Goal: Task Accomplishment & Management: Manage account settings

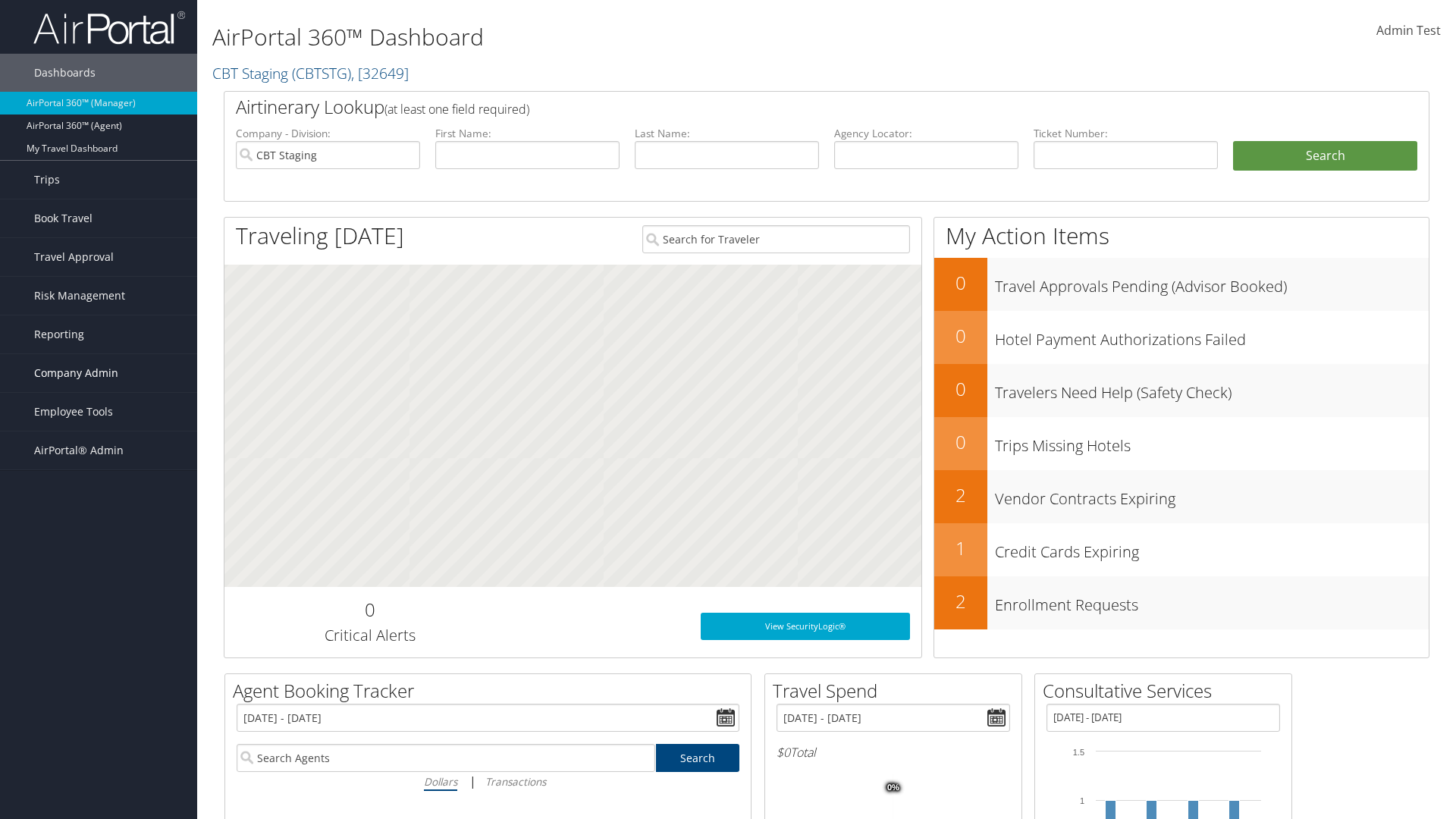
click at [98, 373] on span "Company Admin" at bounding box center [75, 372] width 84 height 38
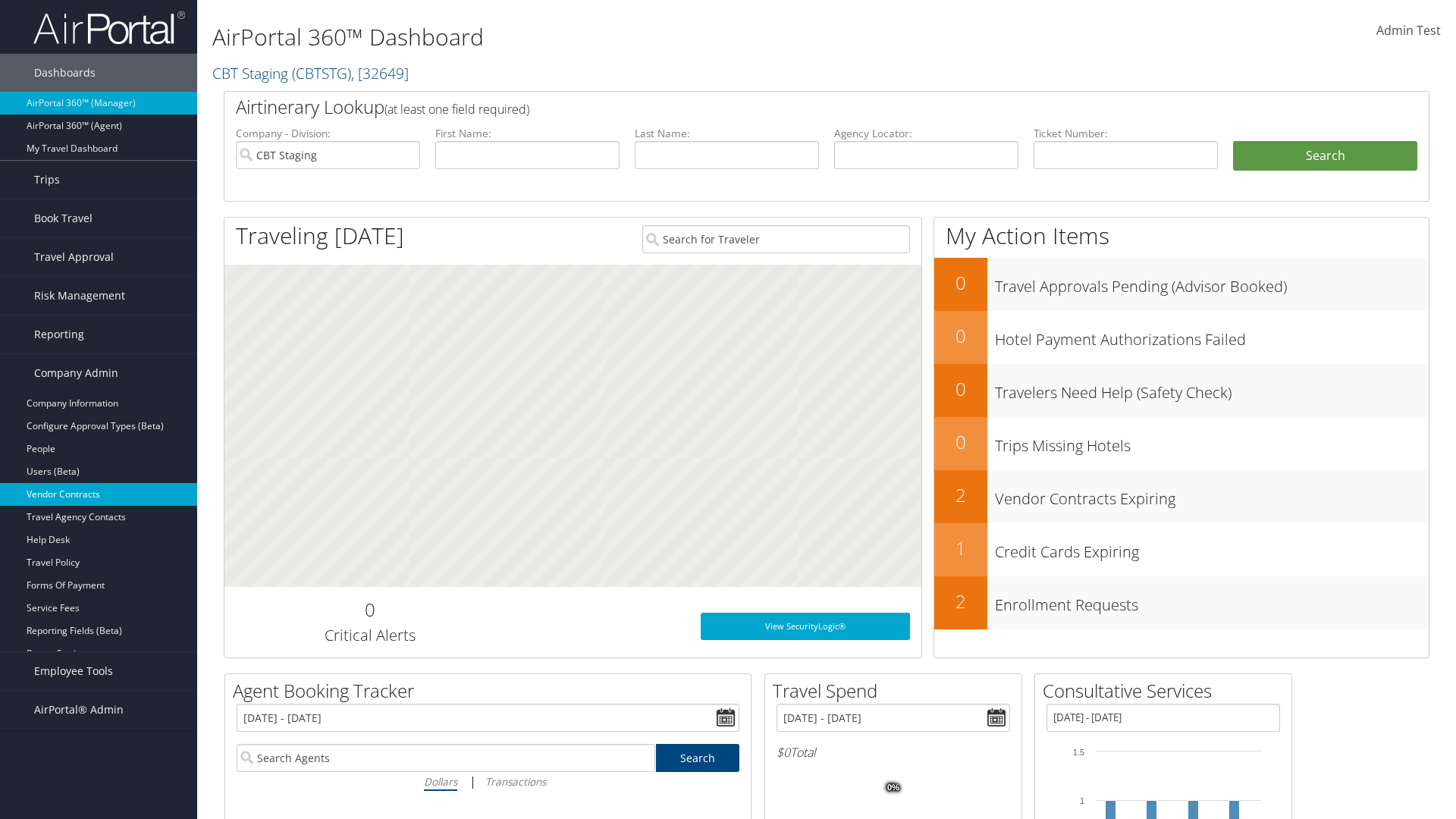
click at [98, 494] on link "Vendor Contracts" at bounding box center [98, 494] width 197 height 23
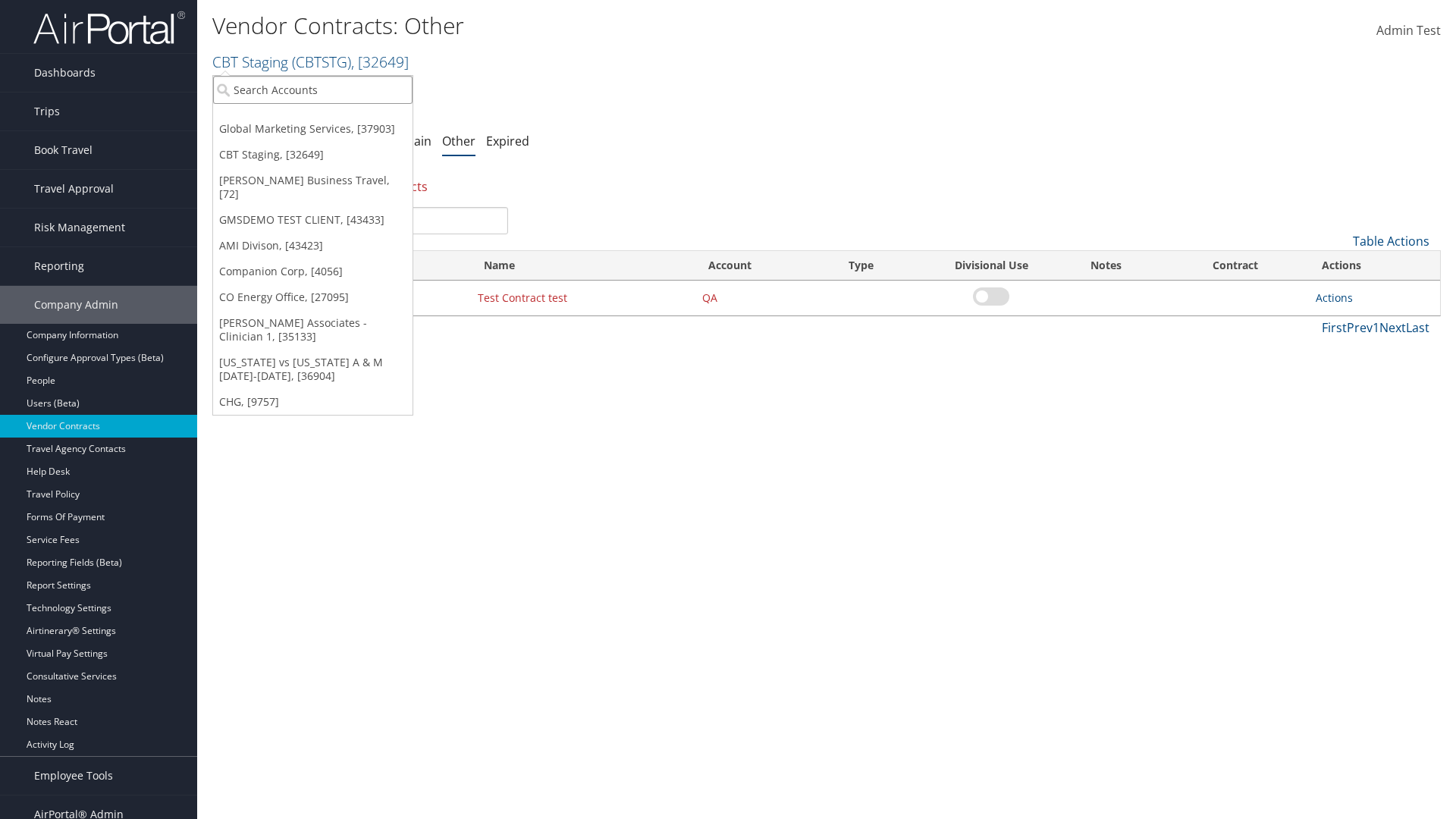
click at [312, 89] on input "search" at bounding box center [312, 90] width 199 height 28
type input "Global Marketing Services"
